Goal: Task Accomplishment & Management: Manage account settings

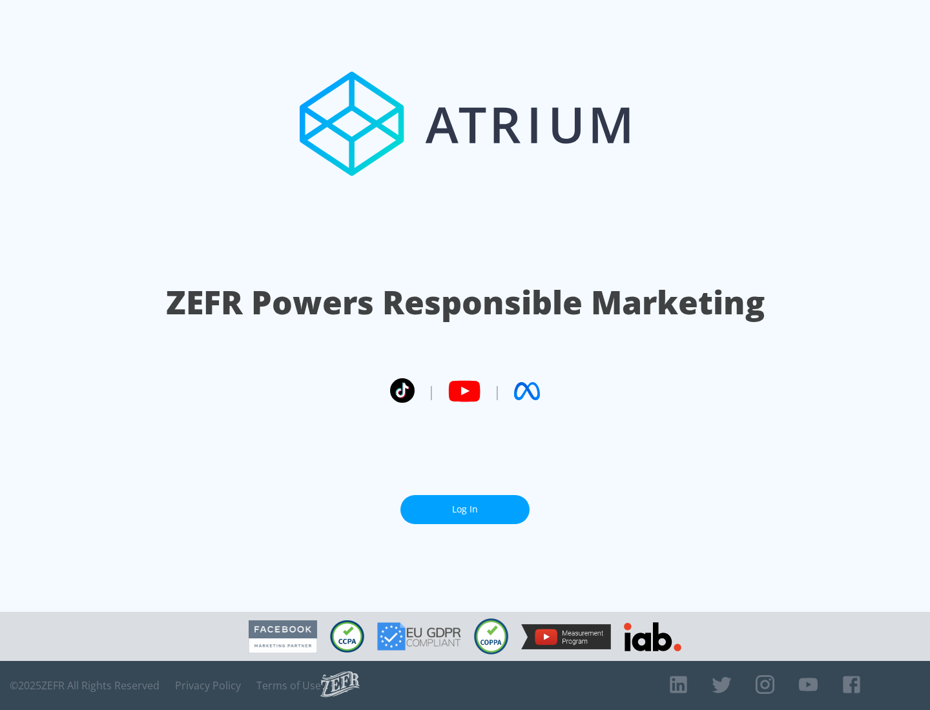
click at [465, 509] on link "Log In" at bounding box center [464, 509] width 129 height 29
